Goal: Use online tool/utility: Utilize a website feature to perform a specific function

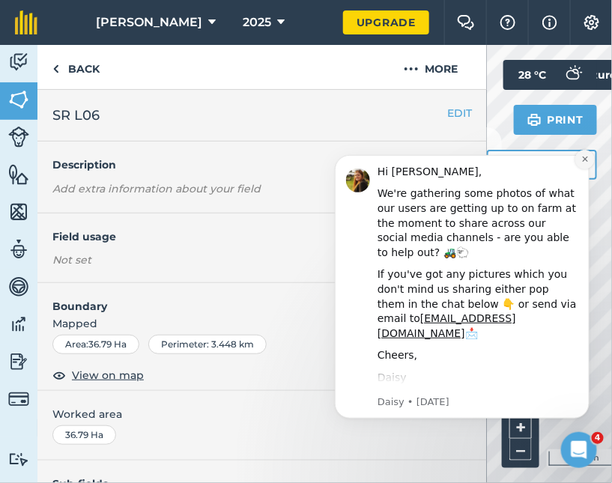
click at [584, 160] on icon "Dismiss notification" at bounding box center [585, 158] width 8 height 8
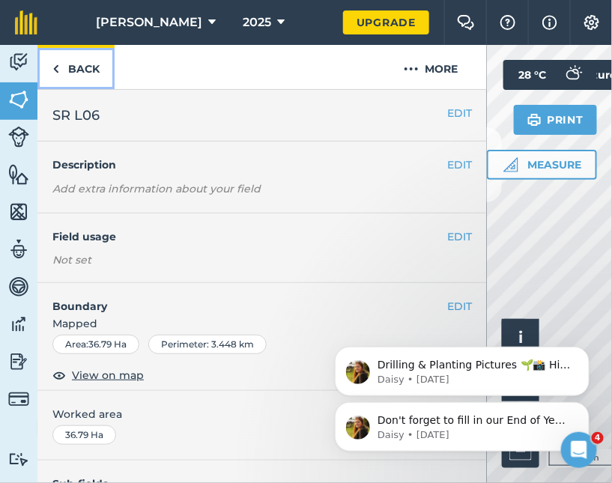
click at [68, 69] on link "Back" at bounding box center [75, 67] width 77 height 44
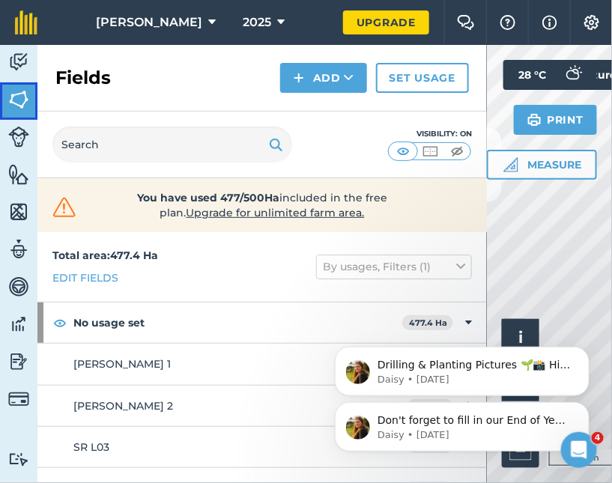
click at [27, 102] on img at bounding box center [18, 99] width 21 height 22
click at [20, 64] on img at bounding box center [18, 62] width 21 height 22
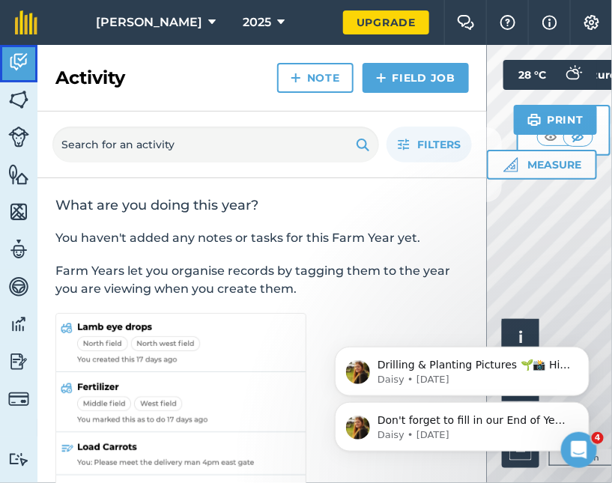
click at [20, 64] on img at bounding box center [18, 62] width 21 height 22
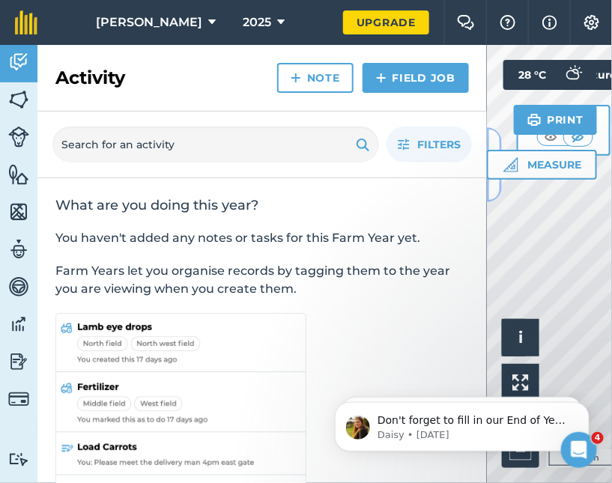
click at [492, 192] on button at bounding box center [494, 164] width 15 height 75
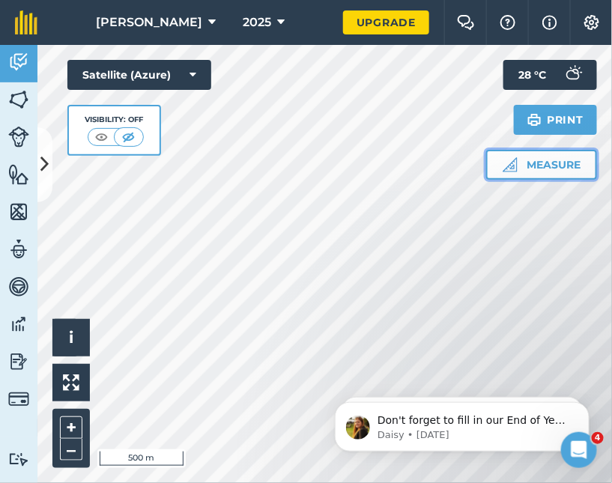
click at [537, 169] on button "Measure" at bounding box center [541, 165] width 111 height 30
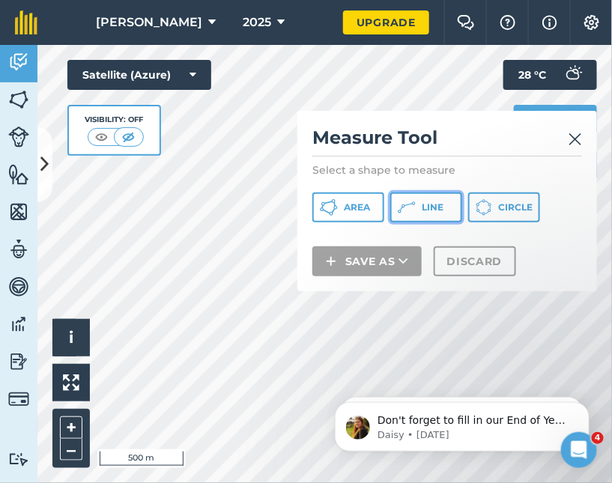
click at [426, 214] on span "Line" at bounding box center [433, 208] width 22 height 12
click at [582, 142] on img at bounding box center [575, 139] width 13 height 18
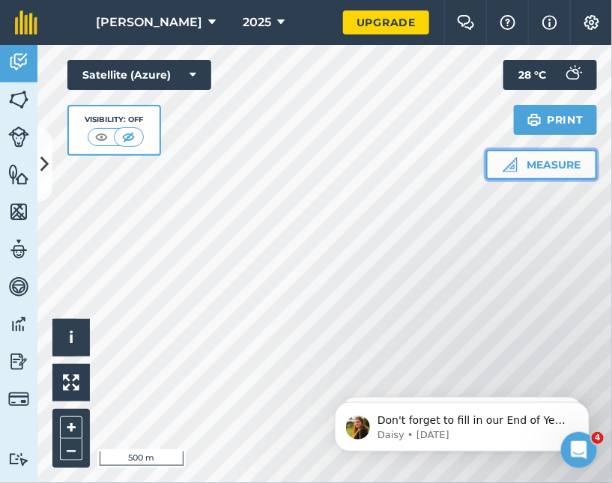
click at [549, 166] on button "Measure" at bounding box center [541, 165] width 111 height 30
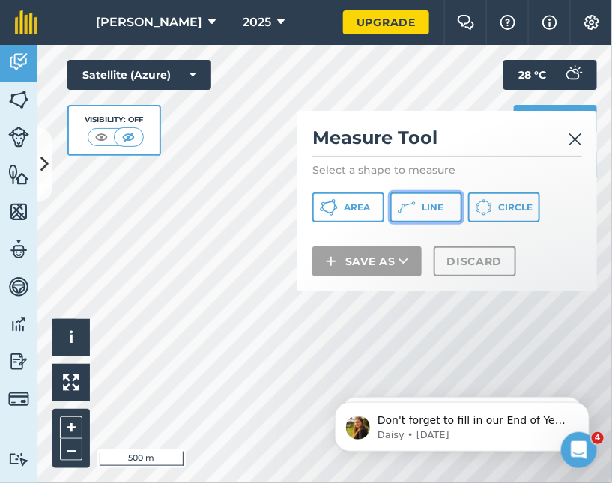
click at [420, 207] on button "Line" at bounding box center [426, 208] width 72 height 30
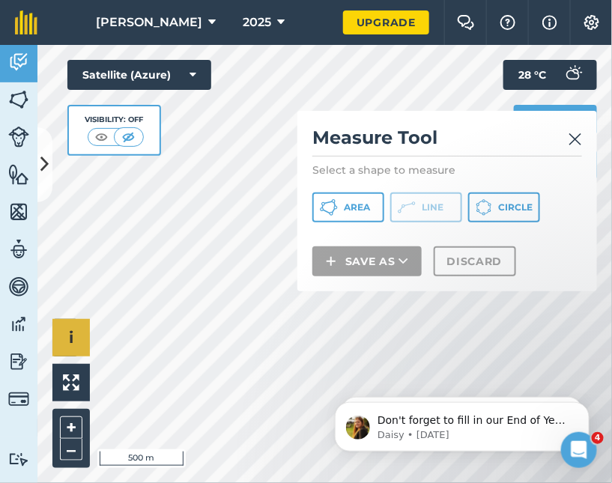
click at [66, 331] on div "Click to start drawing i © 2025 TomTom, Microsoft 500 m + –" at bounding box center [324, 264] width 575 height 438
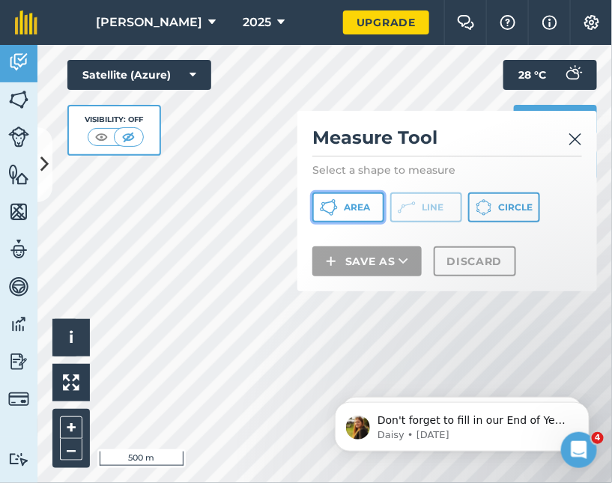
click at [330, 211] on icon at bounding box center [329, 208] width 18 height 18
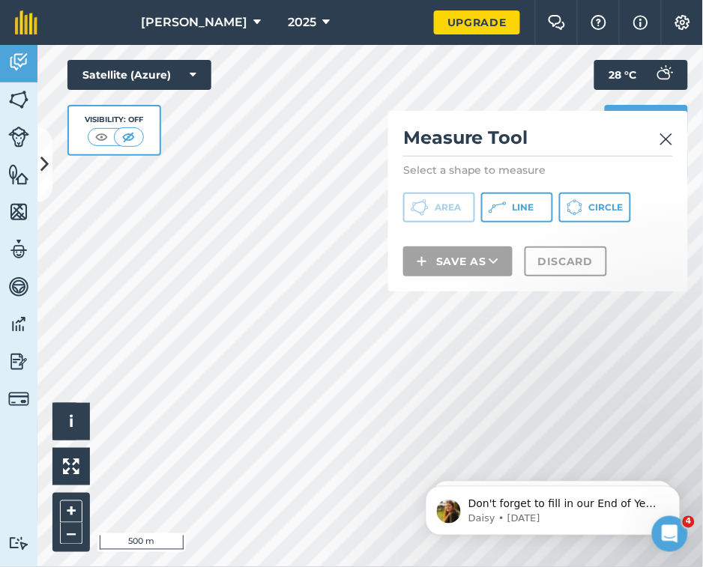
click at [437, 238] on div "Click to start drawing i © 2025 TomTom, Microsoft 500 m + – Satellite (Azure) V…" at bounding box center [370, 306] width 666 height 522
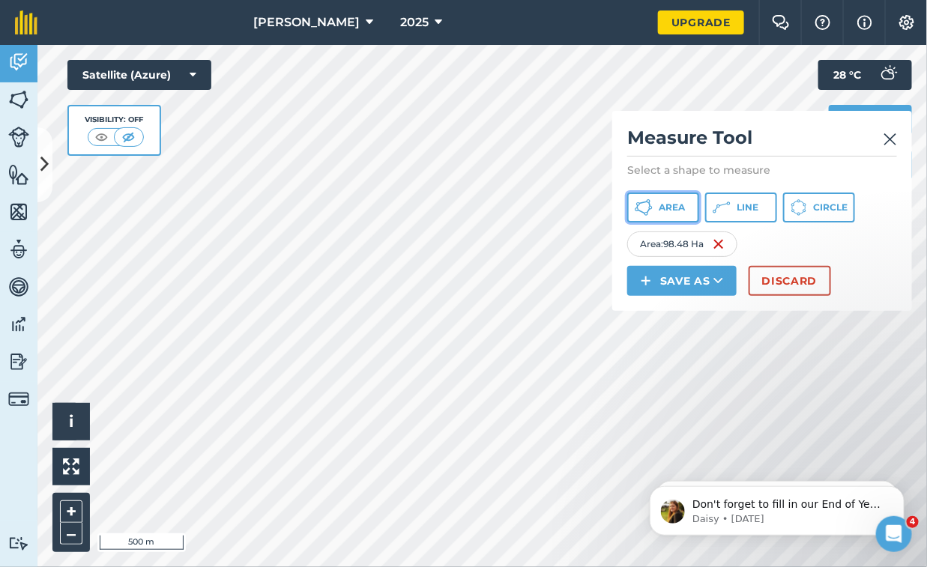
click at [672, 207] on span "Area" at bounding box center [672, 208] width 26 height 12
click at [893, 136] on img at bounding box center [890, 139] width 13 height 18
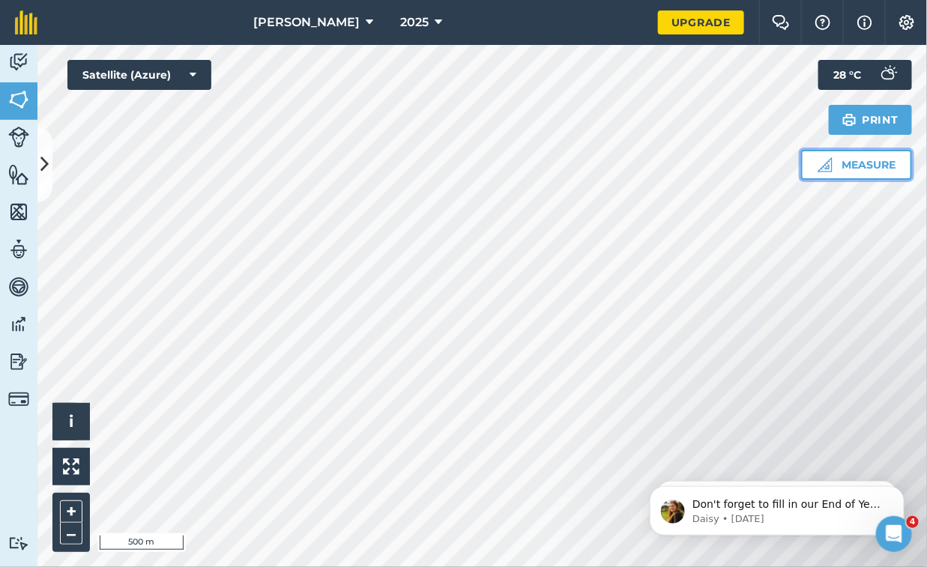
click at [845, 165] on button "Measure" at bounding box center [856, 165] width 111 height 30
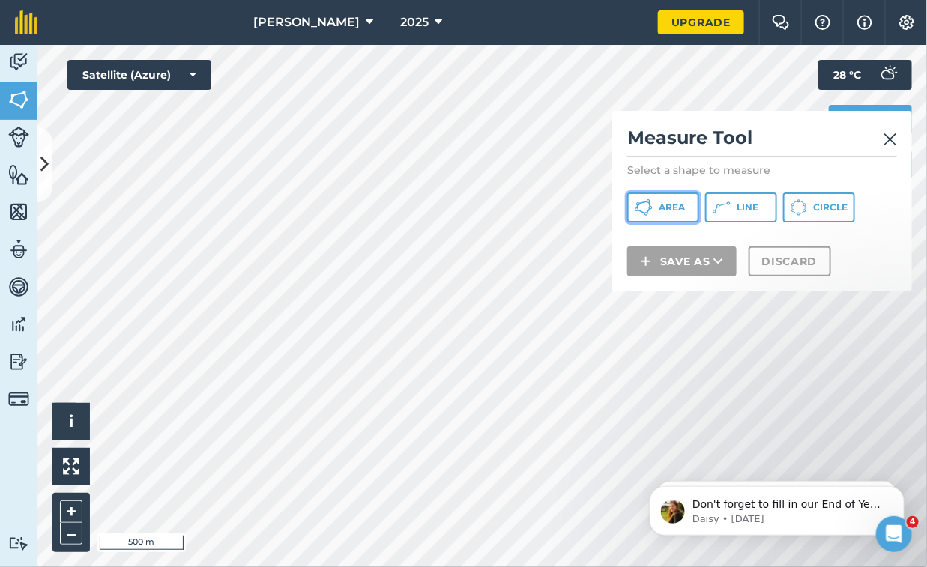
click at [673, 208] on span "Area" at bounding box center [672, 208] width 26 height 12
click at [729, 208] on icon at bounding box center [722, 208] width 18 height 18
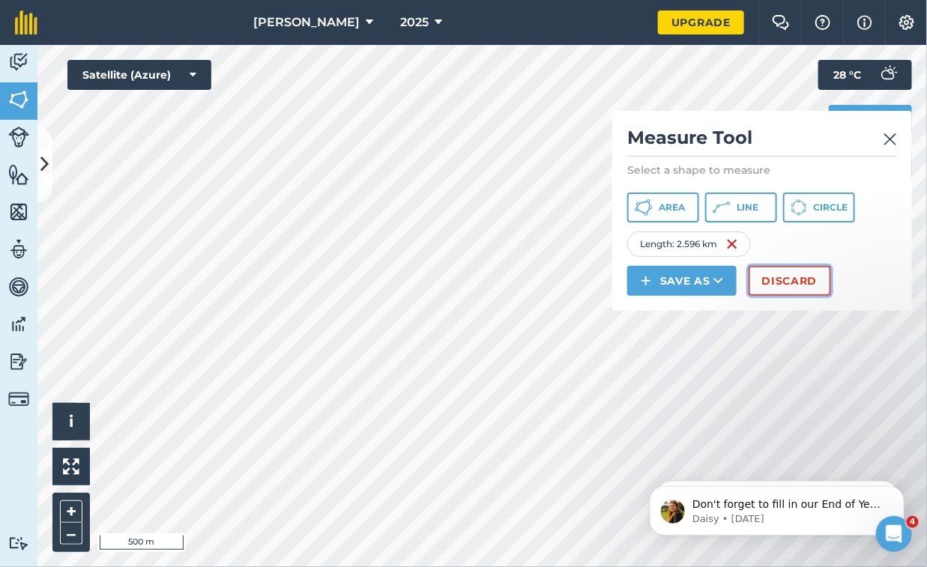
click at [776, 282] on button "Discard" at bounding box center [790, 281] width 82 height 30
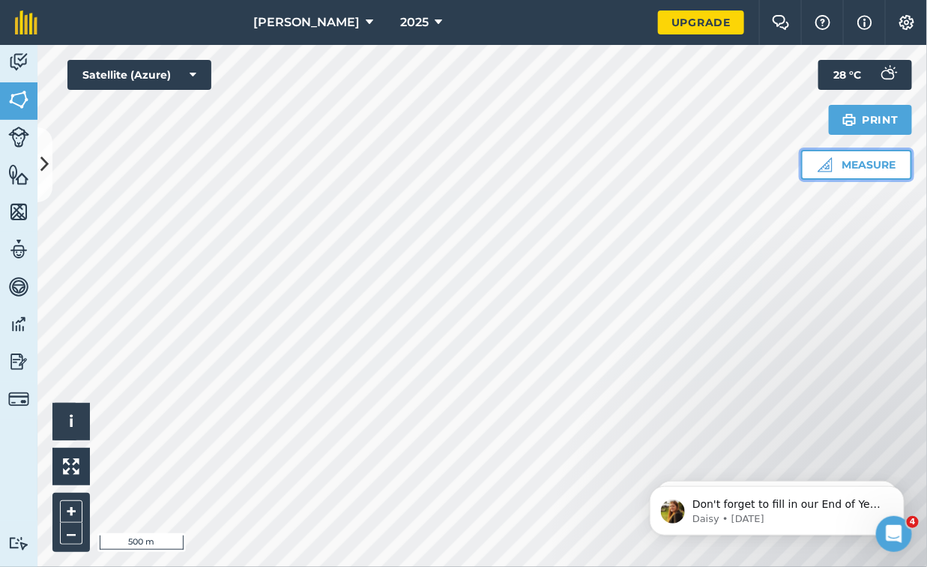
click at [848, 167] on button "Measure" at bounding box center [856, 165] width 111 height 30
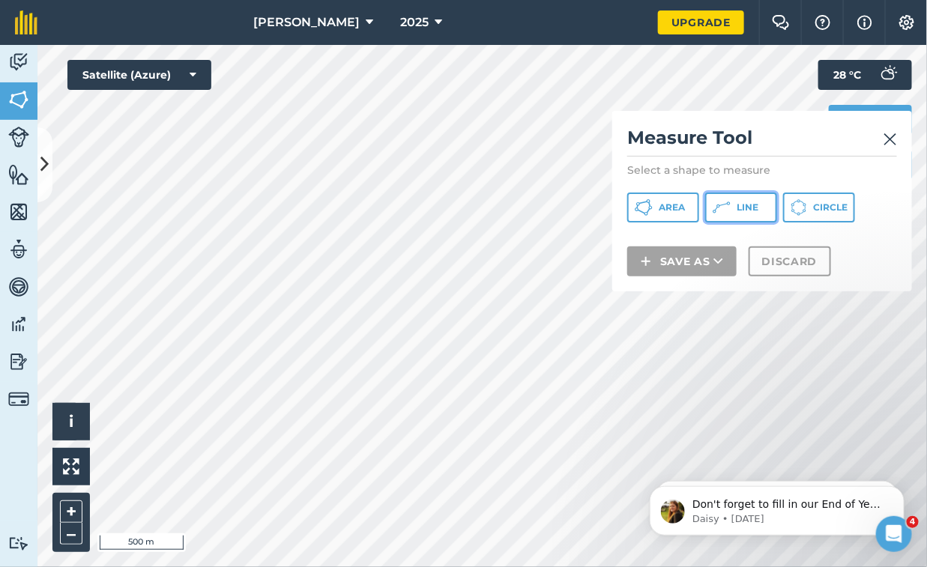
click at [726, 206] on icon at bounding box center [722, 208] width 18 height 18
click at [893, 141] on img at bounding box center [890, 139] width 13 height 18
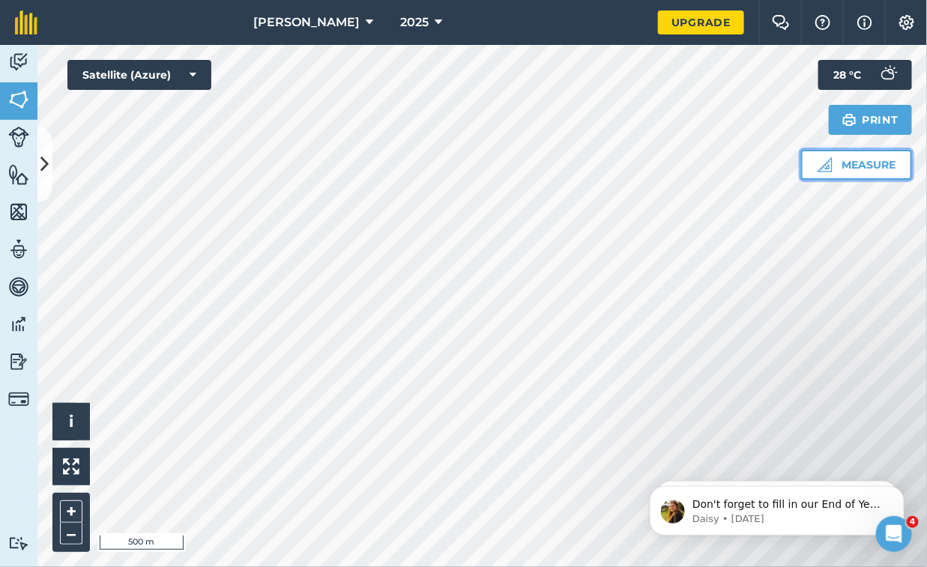
click at [877, 163] on button "Measure" at bounding box center [856, 165] width 111 height 30
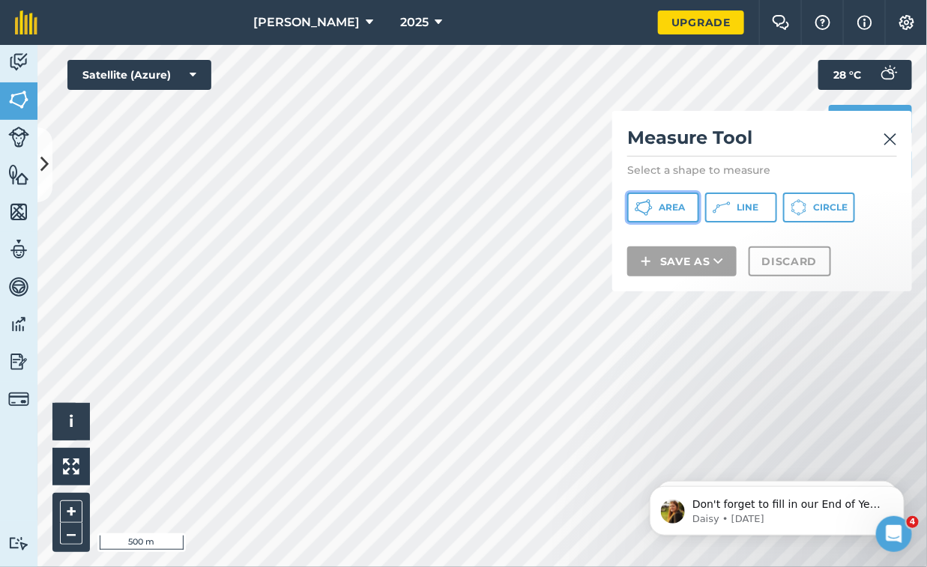
click at [675, 206] on span "Area" at bounding box center [672, 208] width 26 height 12
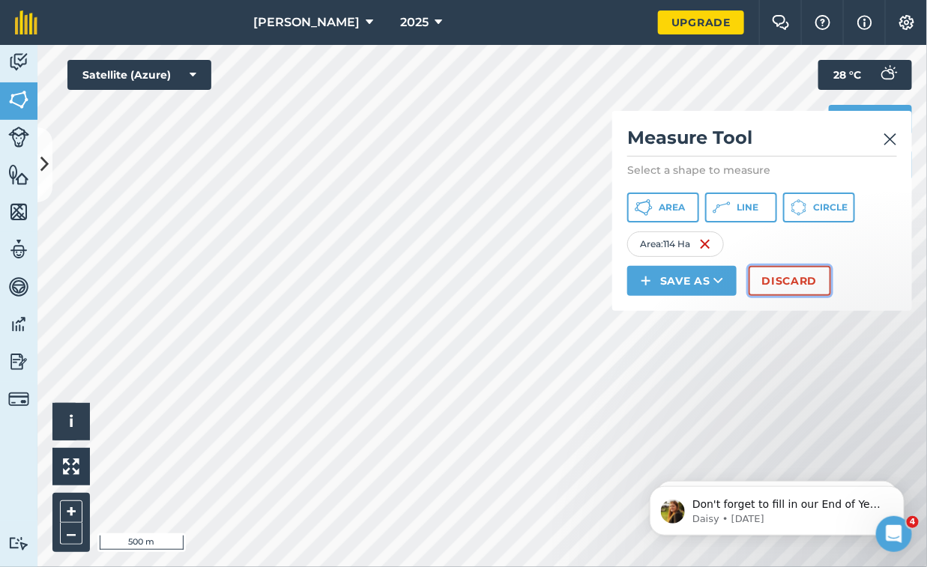
click at [797, 274] on button "Discard" at bounding box center [790, 281] width 82 height 30
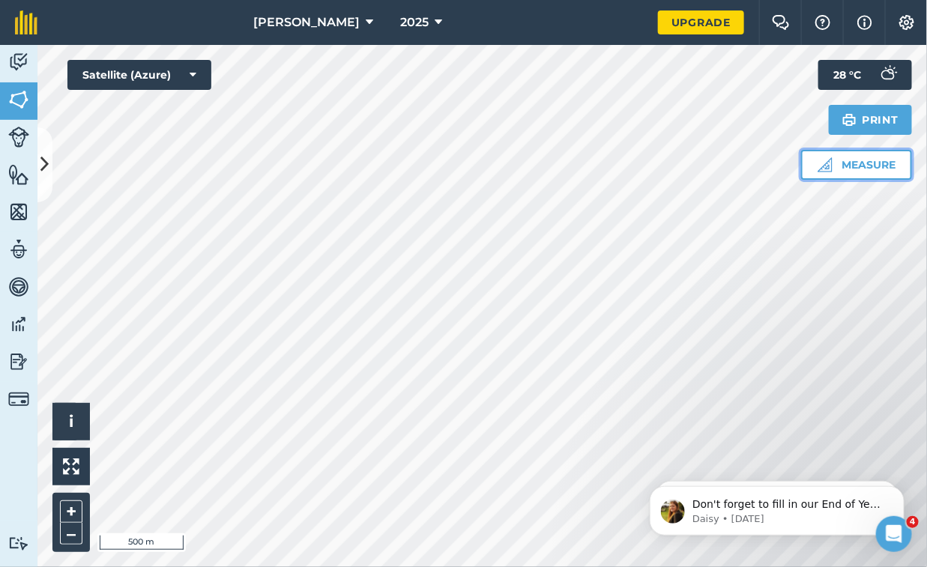
click at [856, 171] on button "Measure" at bounding box center [856, 165] width 111 height 30
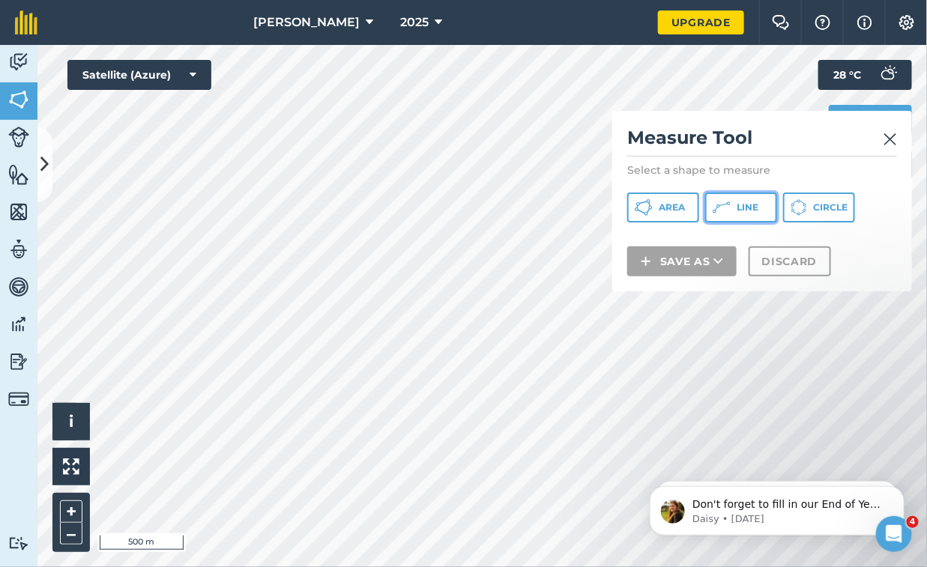
click at [727, 204] on icon at bounding box center [724, 204] width 8 height 3
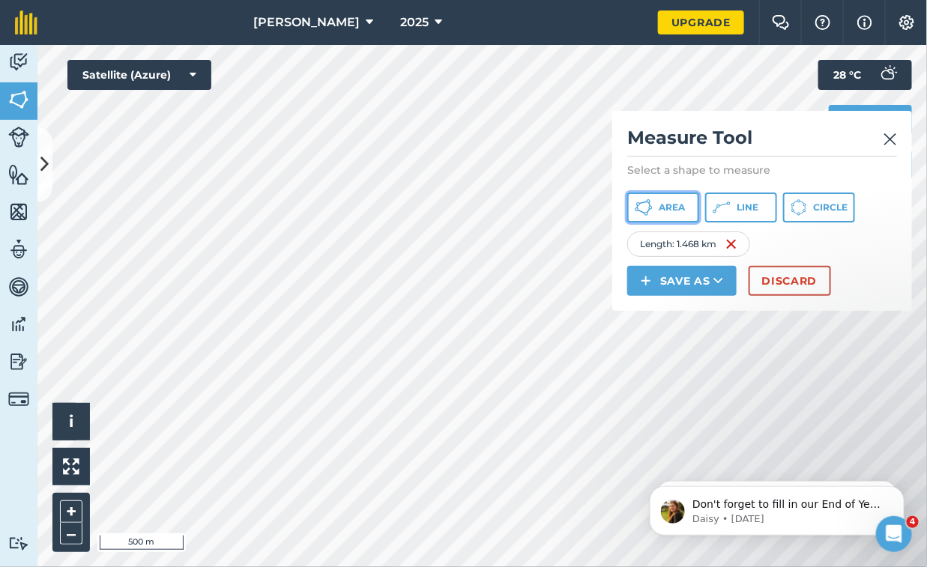
click at [671, 200] on button "Area" at bounding box center [663, 208] width 72 height 30
click at [765, 277] on button "Discard" at bounding box center [790, 281] width 82 height 30
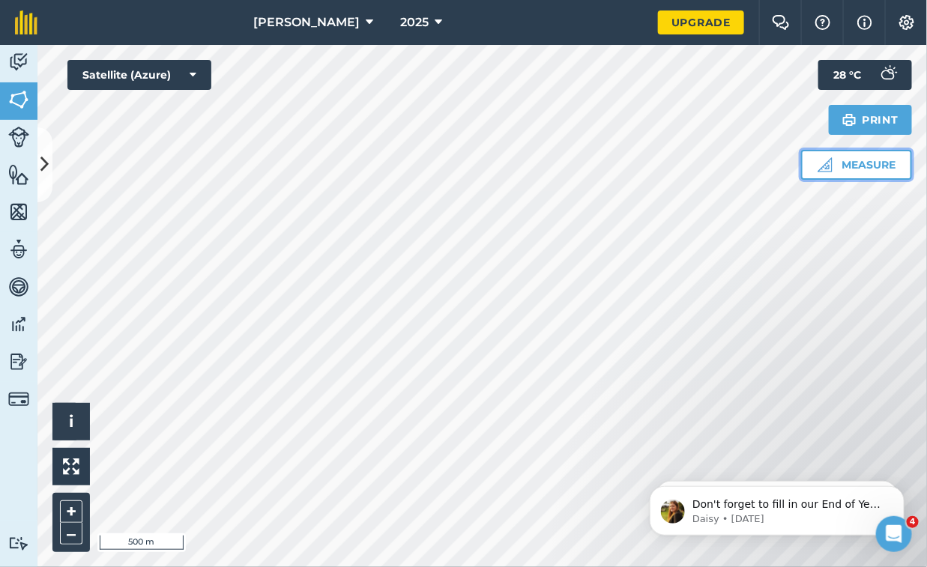
click at [844, 167] on button "Measure" at bounding box center [856, 165] width 111 height 30
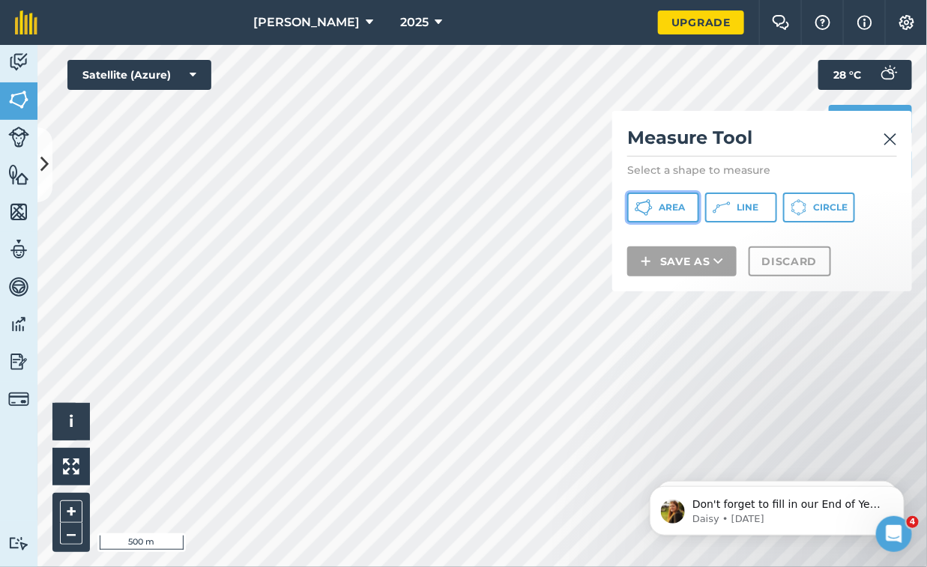
click at [661, 211] on span "Area" at bounding box center [672, 208] width 26 height 12
